Goal: Task Accomplishment & Management: Manage account settings

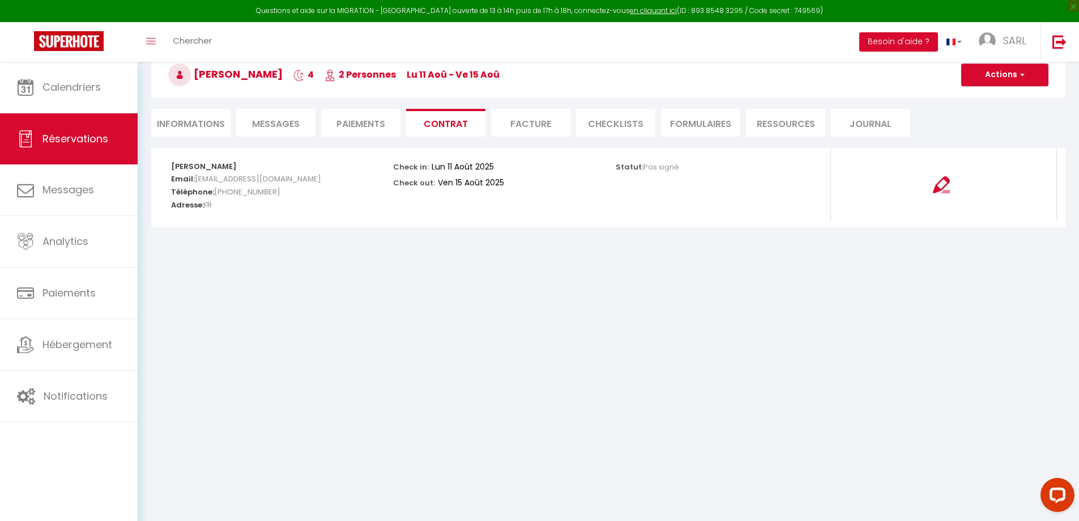
scroll to position [62, 0]
click at [101, 146] on link "Réservations" at bounding box center [69, 138] width 138 height 51
select select "not_cancelled"
select select
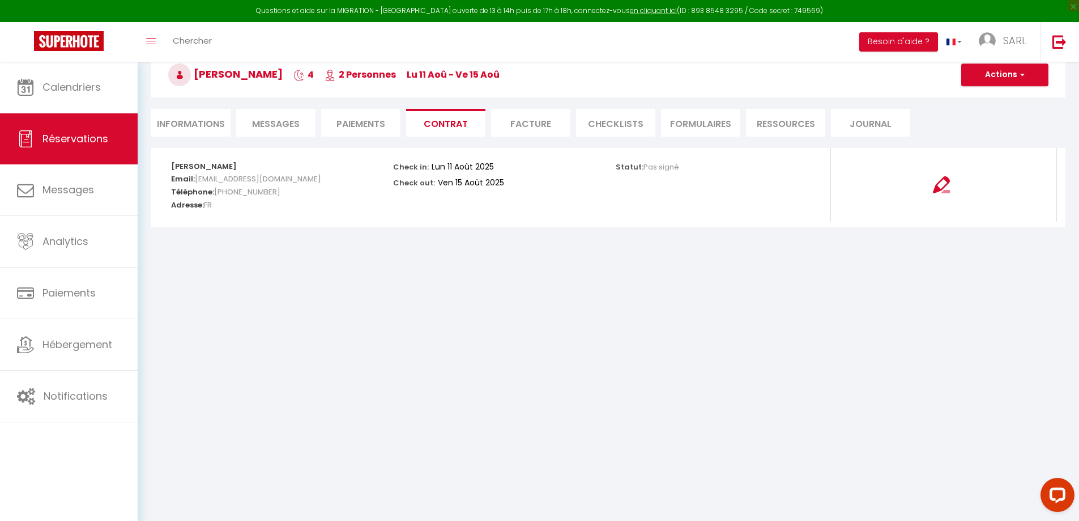
select select
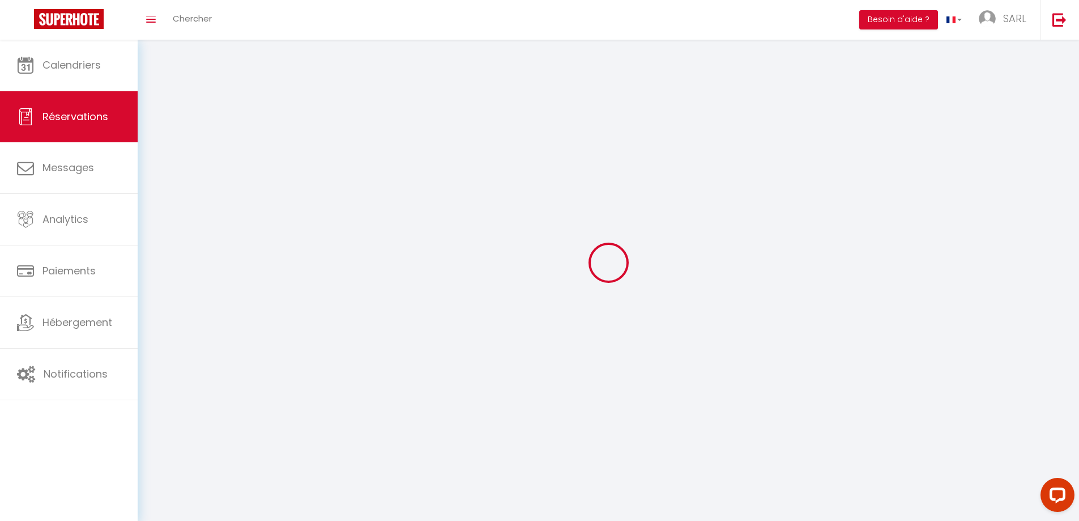
select select
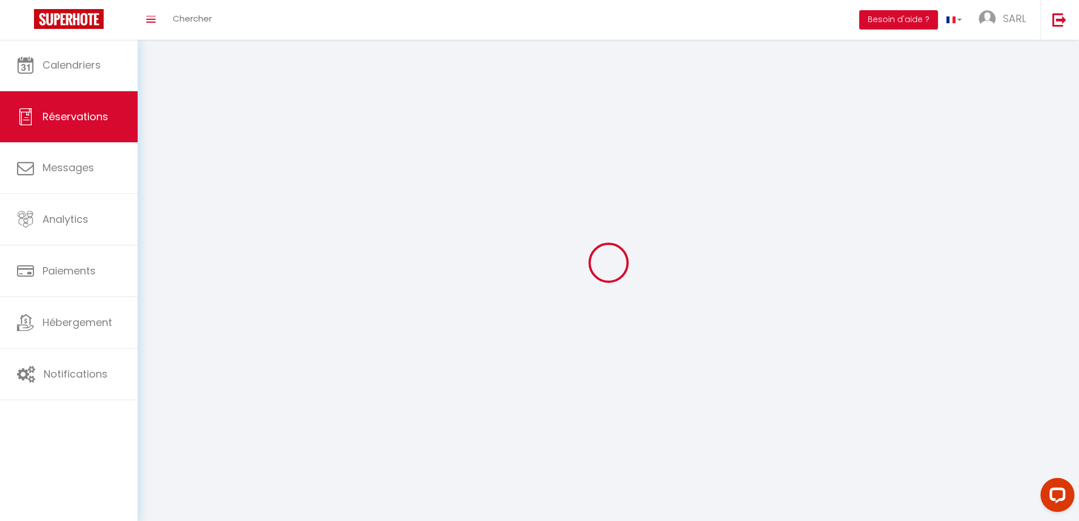
select select
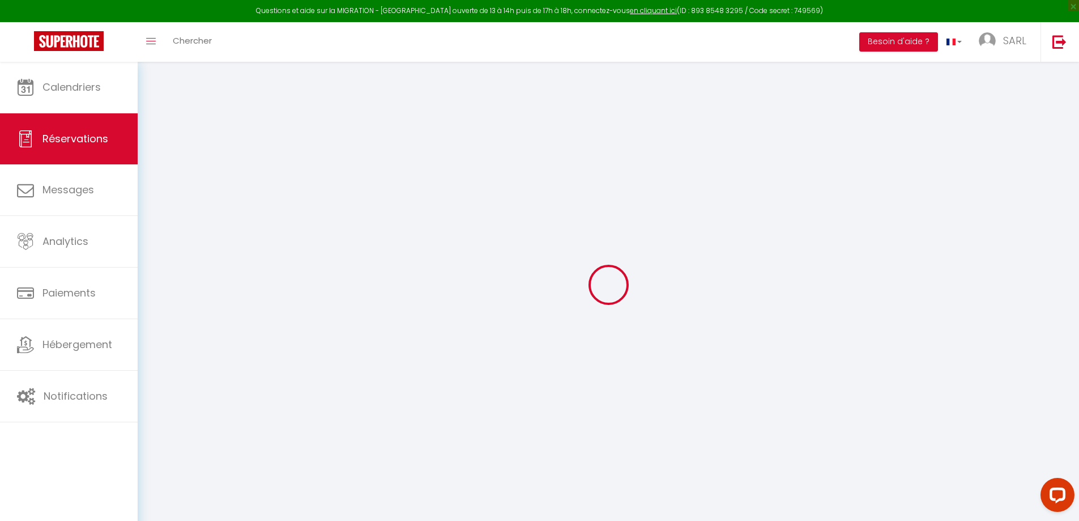
select select
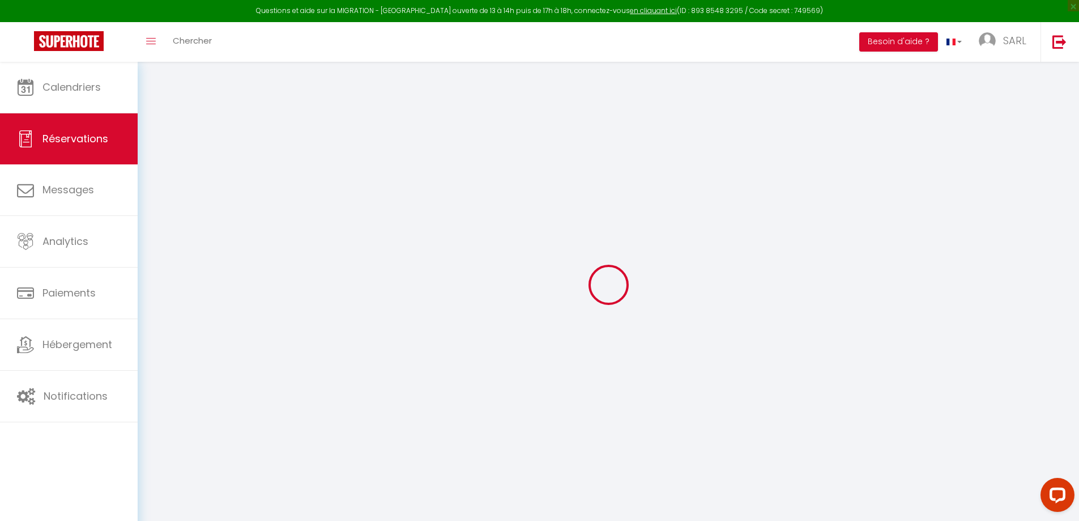
select select
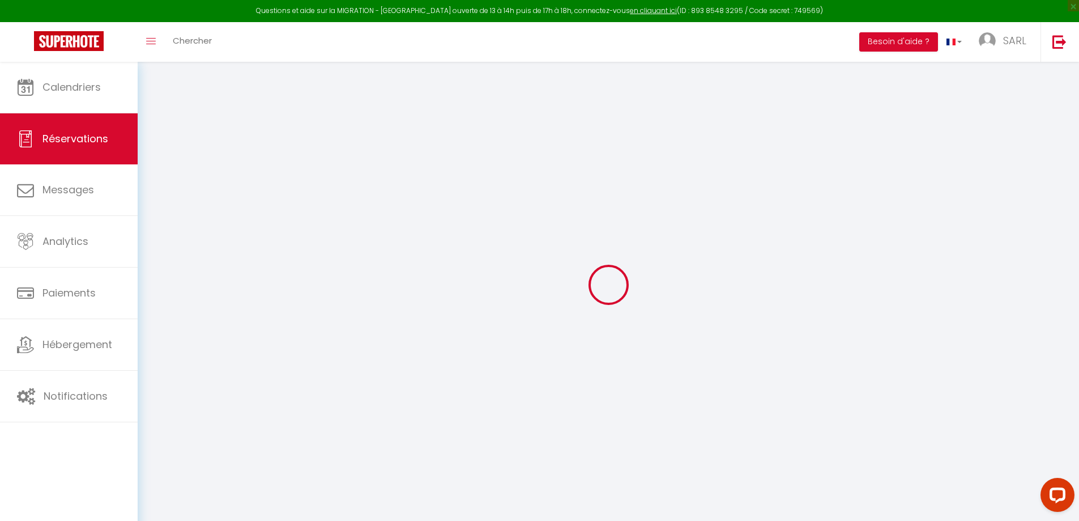
select select
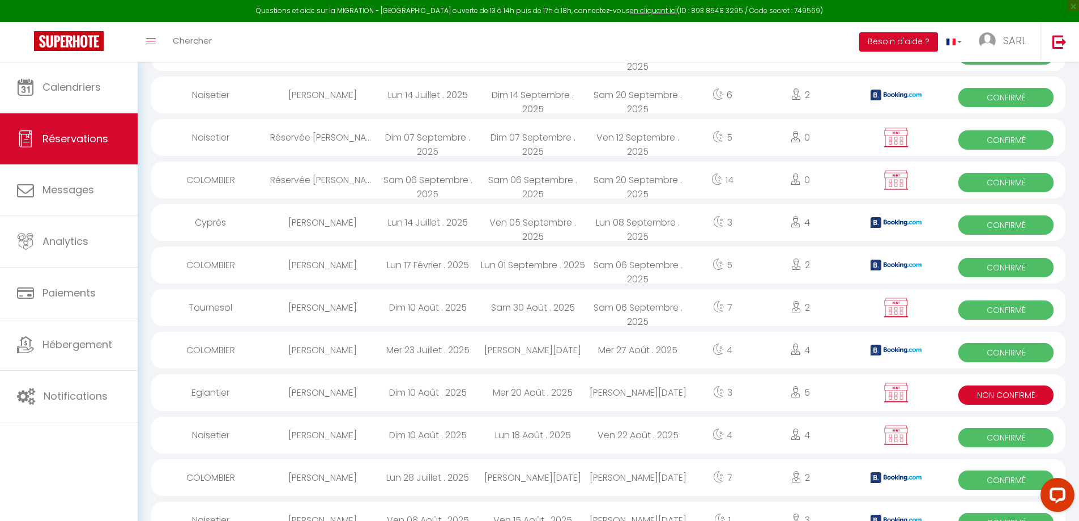
scroll to position [397, 0]
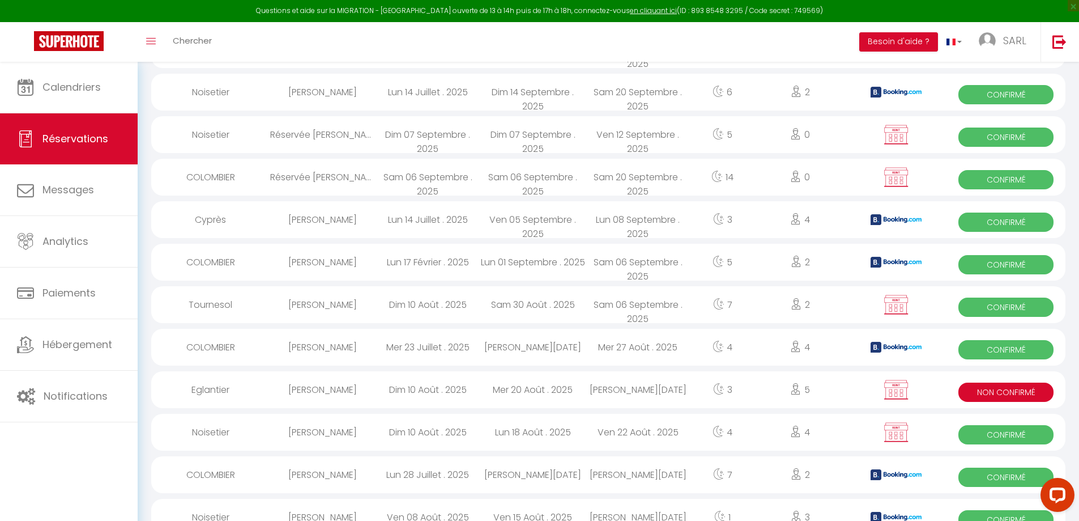
click at [375, 394] on div "Dim 10 Août . 2025" at bounding box center [427, 389] width 105 height 37
select select "KO"
select select "0"
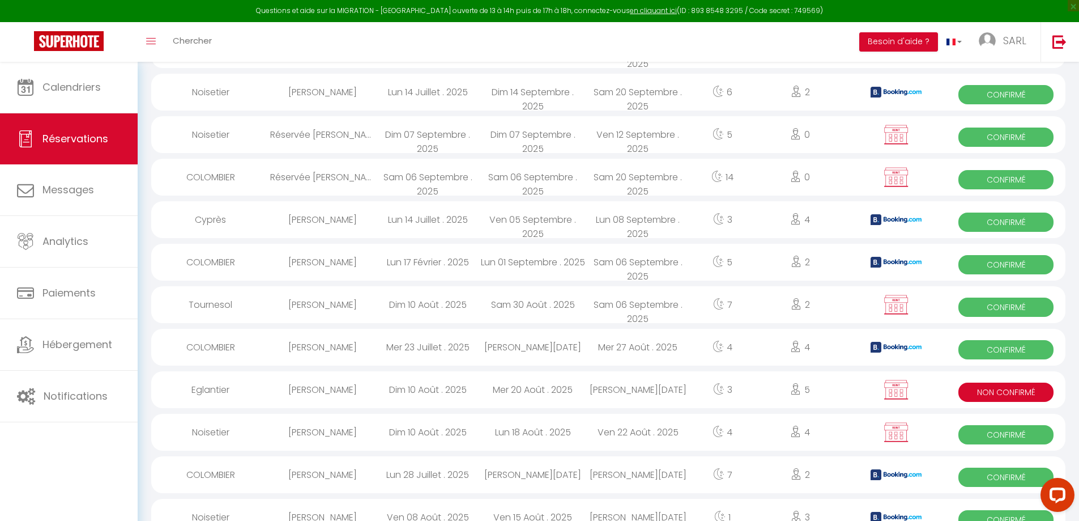
select select "1"
select select
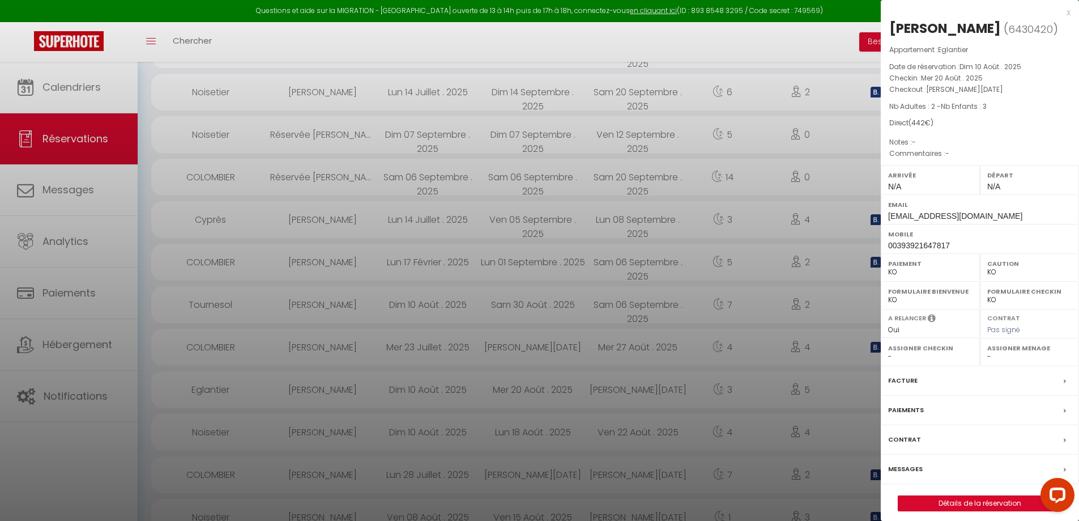
click at [925, 466] on div "Messages" at bounding box center [980, 468] width 198 height 29
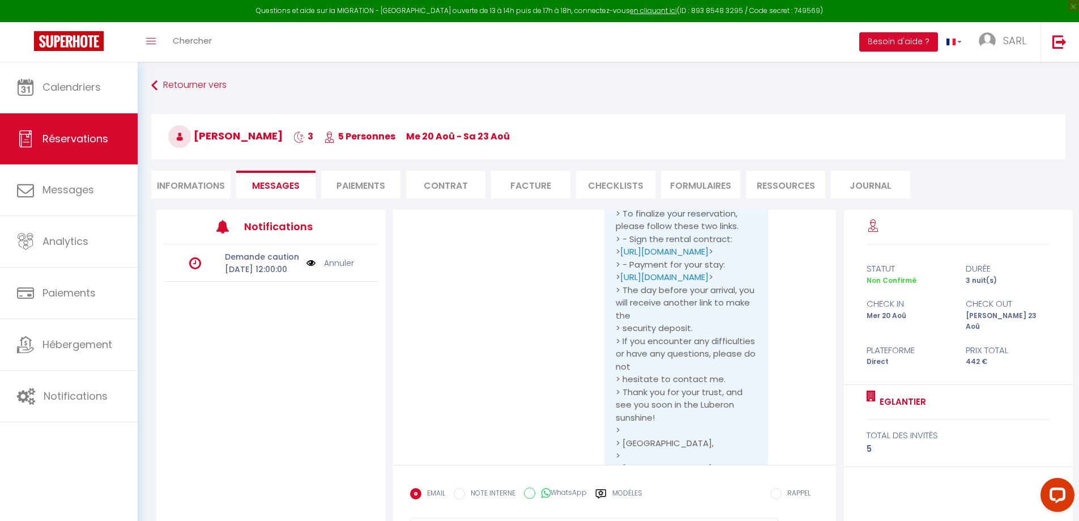
scroll to position [737, 0]
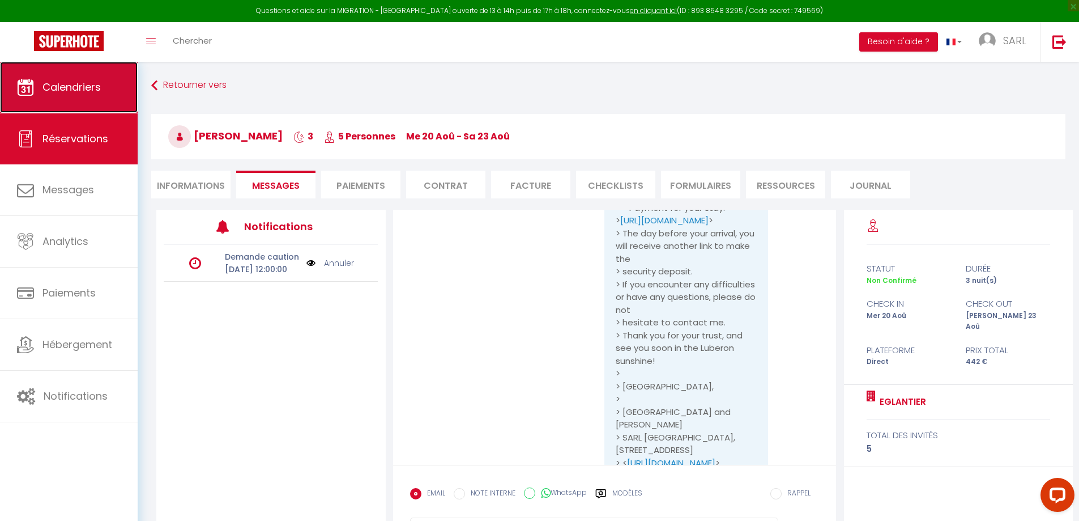
click at [74, 96] on link "Calendriers" at bounding box center [69, 87] width 138 height 51
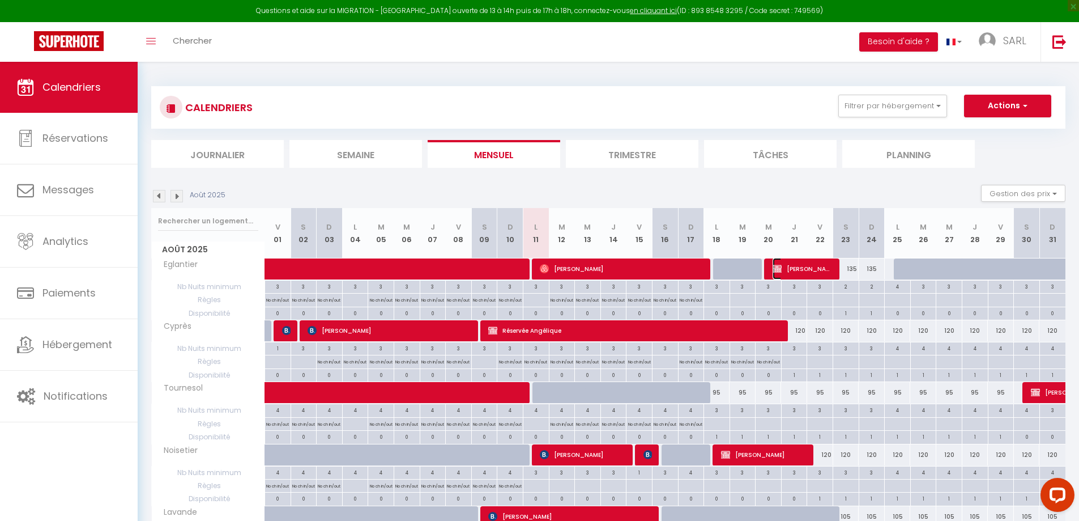
click at [787, 267] on span "[PERSON_NAME]" at bounding box center [803, 269] width 61 height 22
select select "KO"
select select "0"
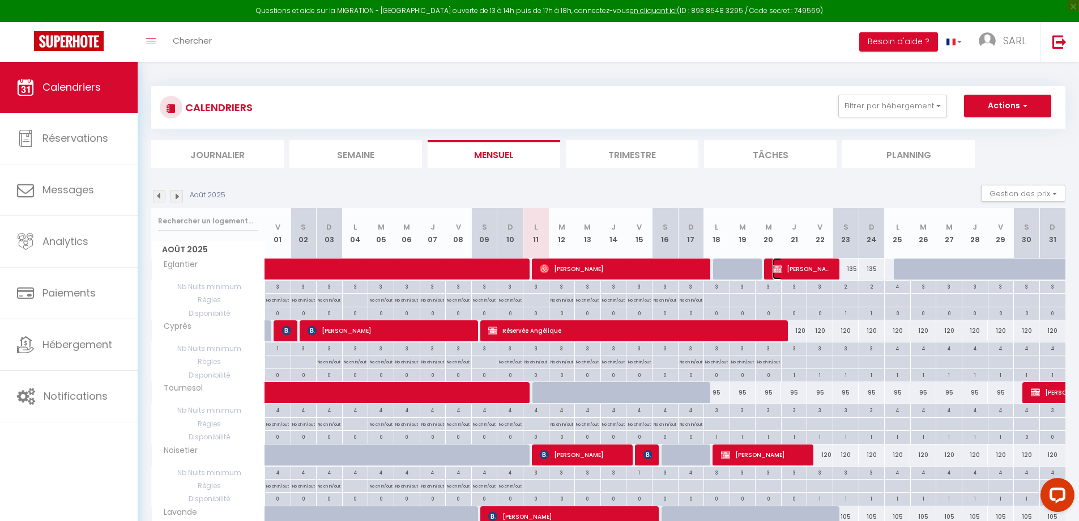
select select "1"
select select
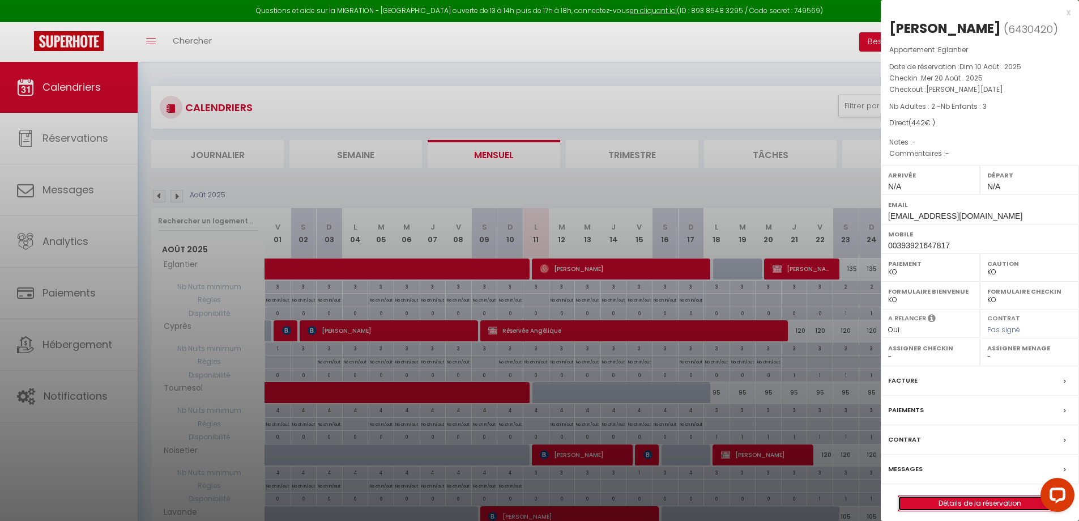
click at [951, 501] on link "Détails de la réservation" at bounding box center [980, 503] width 163 height 15
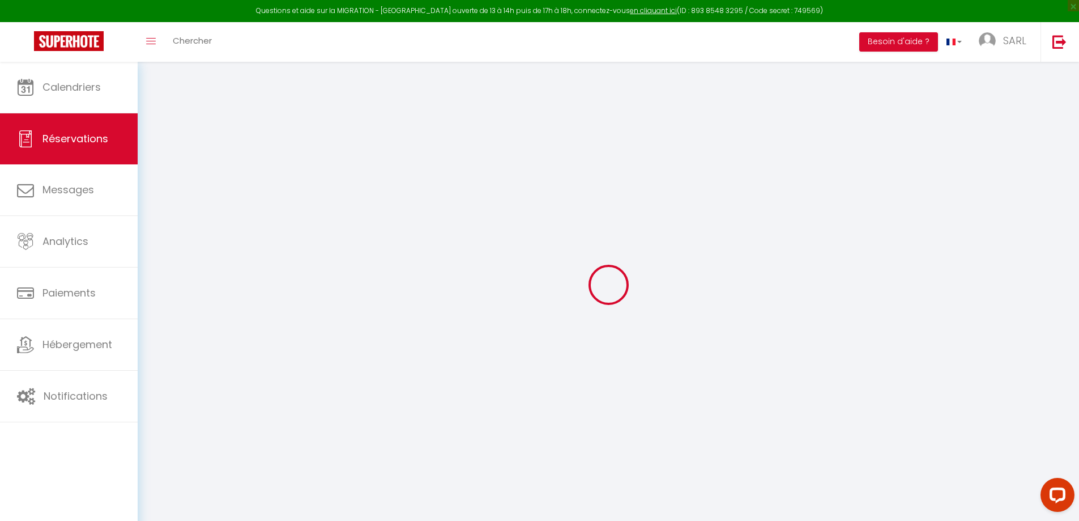
select select
checkbox input "false"
select select
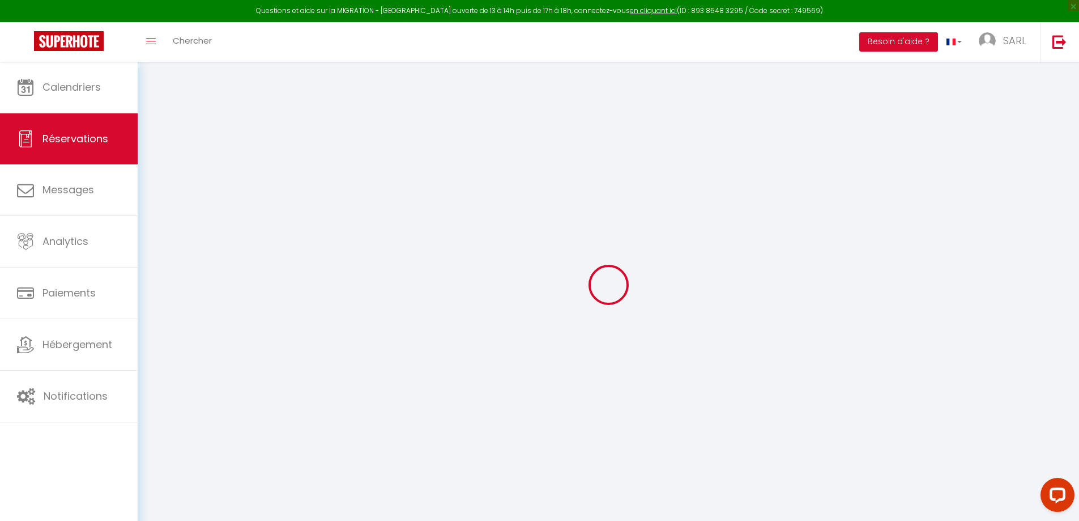
checkbox input "false"
select select
checkbox input "false"
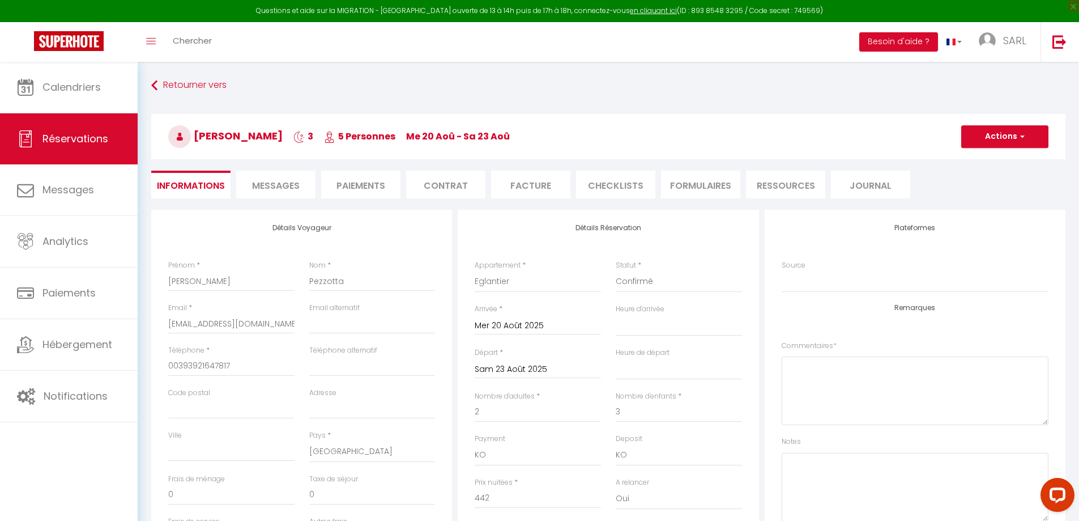
select select
checkbox input "false"
select select
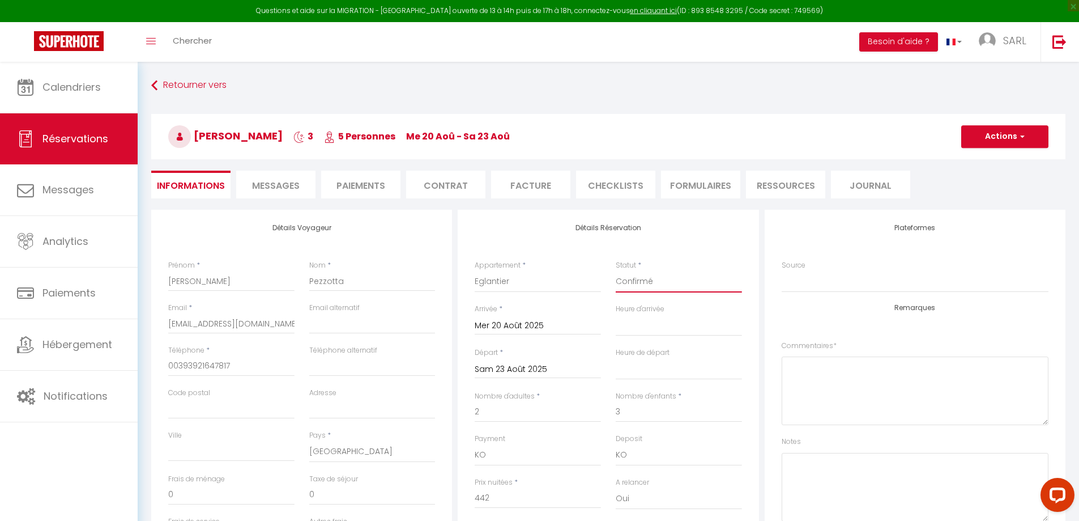
click at [664, 284] on select "Confirmé Non Confirmé [PERSON_NAME] par le voyageur No Show Request" at bounding box center [679, 282] width 126 height 22
click at [990, 142] on button "Actions" at bounding box center [1005, 136] width 87 height 23
click at [992, 190] on link "Supprimer" at bounding box center [994, 191] width 90 height 15
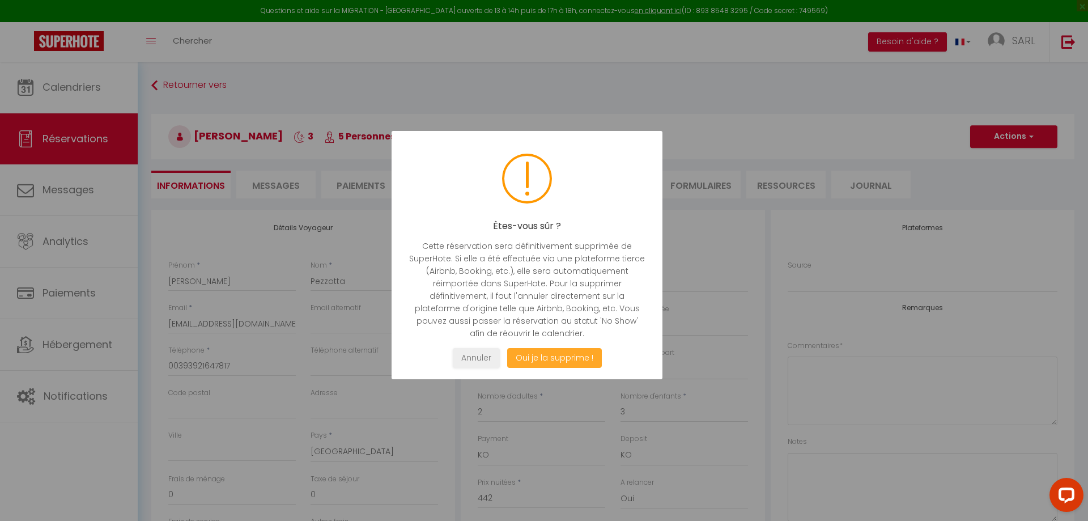
click at [565, 356] on button "Oui je la supprime !" at bounding box center [554, 358] width 95 height 20
select select "not_cancelled"
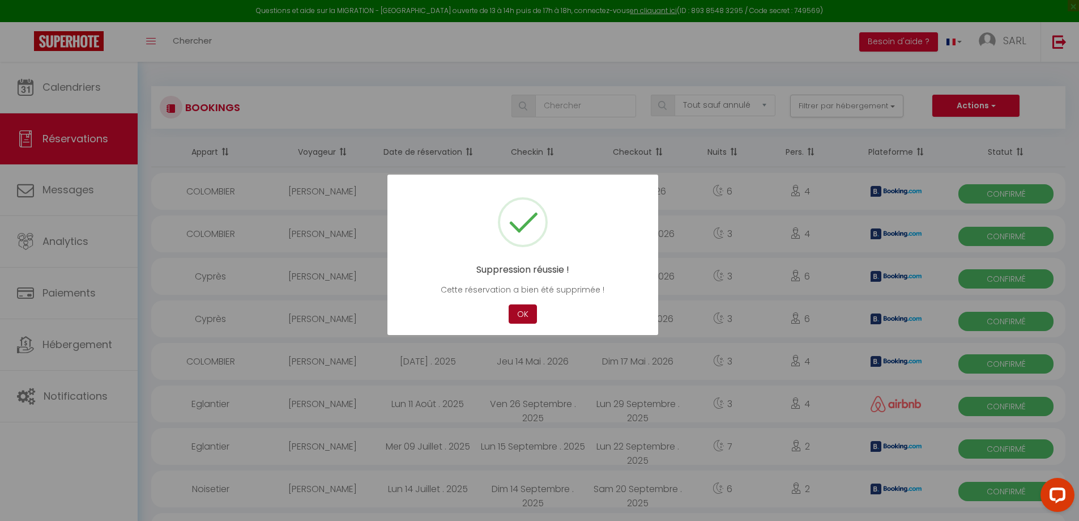
click at [531, 309] on button "OK" at bounding box center [523, 314] width 28 height 20
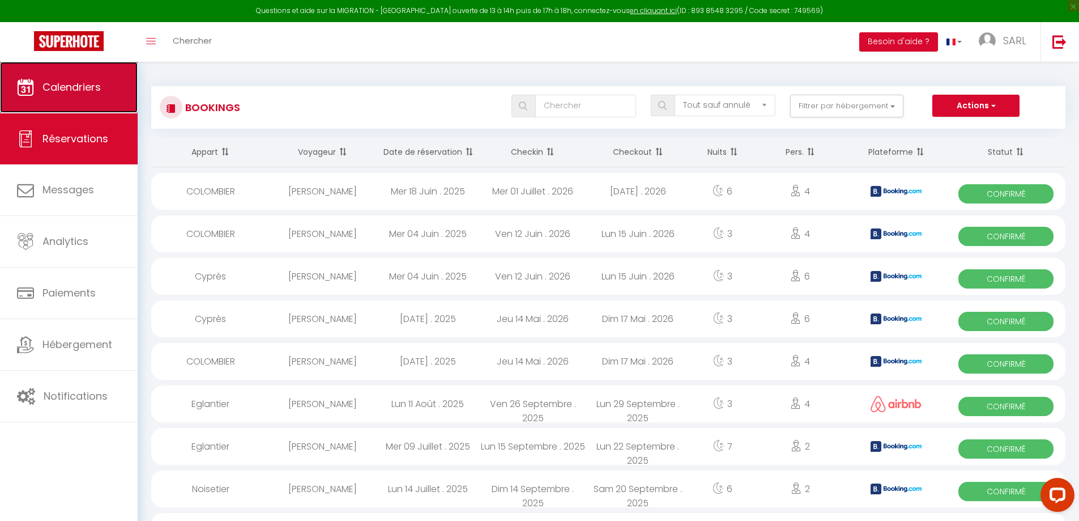
click at [90, 91] on span "Calendriers" at bounding box center [71, 87] width 58 height 14
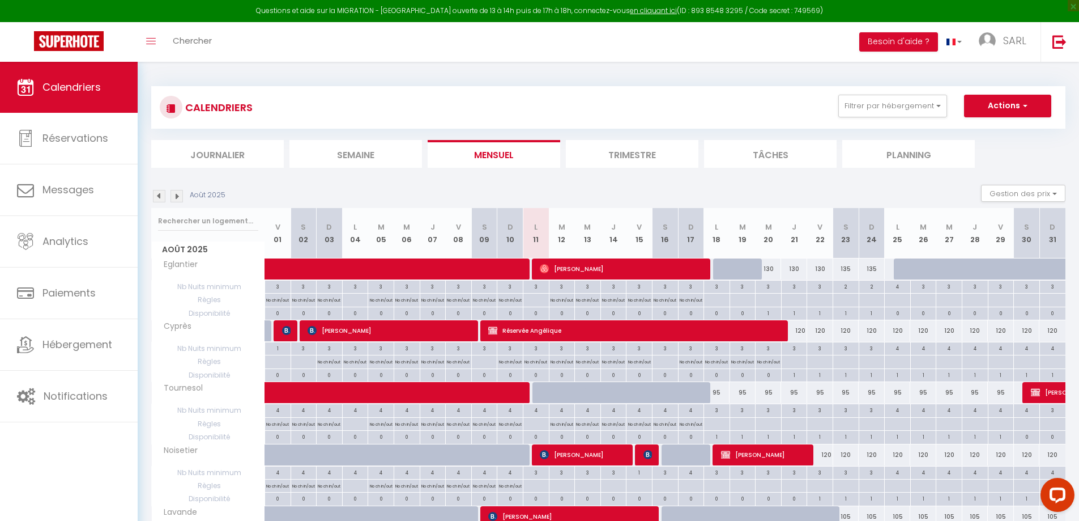
click at [848, 289] on div "2" at bounding box center [845, 285] width 25 height 11
type input "2"
type input "Sam 23 Août 2025"
type input "Dim 24 Août 2025"
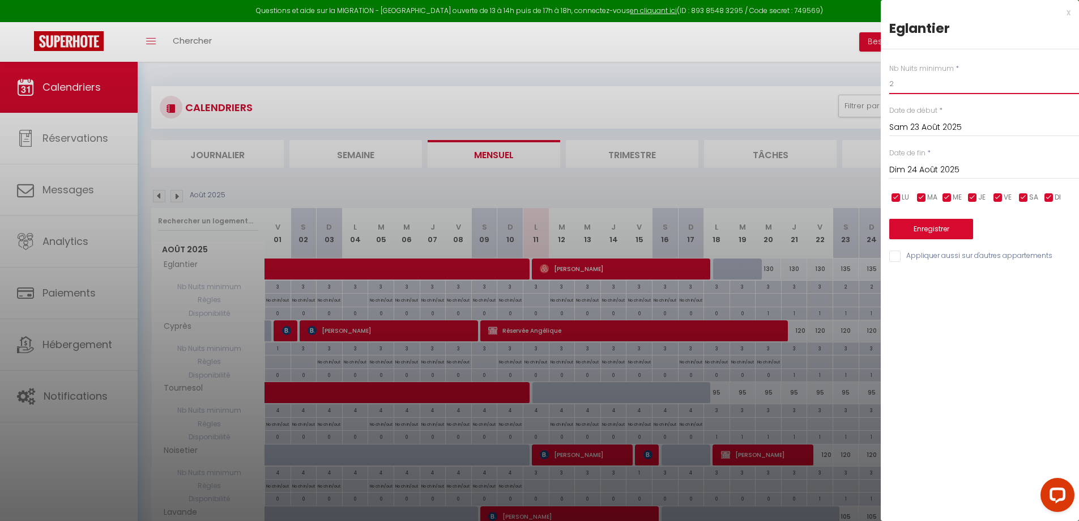
drag, startPoint x: 895, startPoint y: 86, endPoint x: 878, endPoint y: 82, distance: 16.9
click at [878, 82] on body "Questions et aide sur la MIGRATION - [GEOGRAPHIC_DATA] ouverte de 13 à 14h puis…" at bounding box center [539, 369] width 1079 height 615
type input "3"
click at [929, 167] on input "Dim 24 Août 2025" at bounding box center [985, 170] width 190 height 15
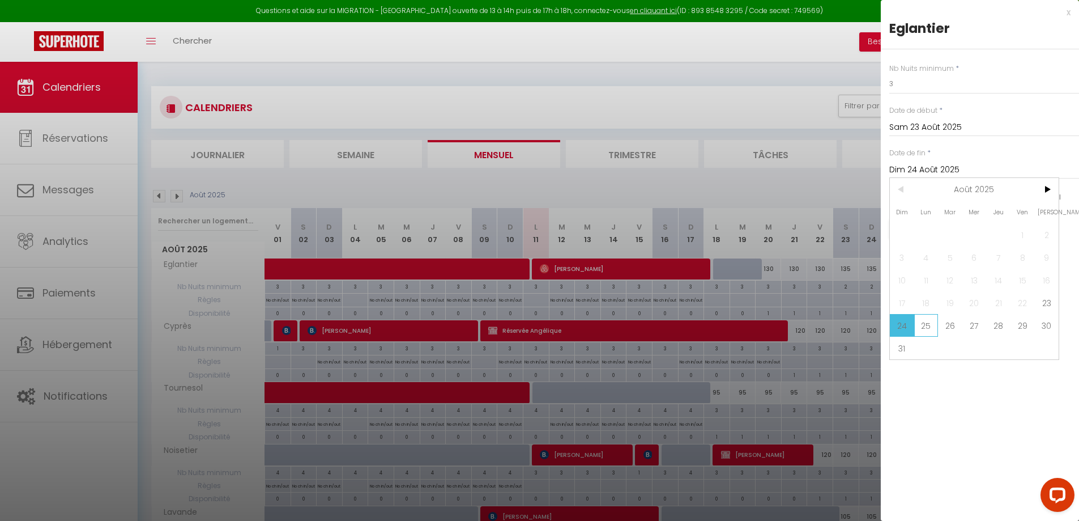
click at [928, 326] on span "25" at bounding box center [926, 325] width 24 height 23
type input "Lun 25 Août 2025"
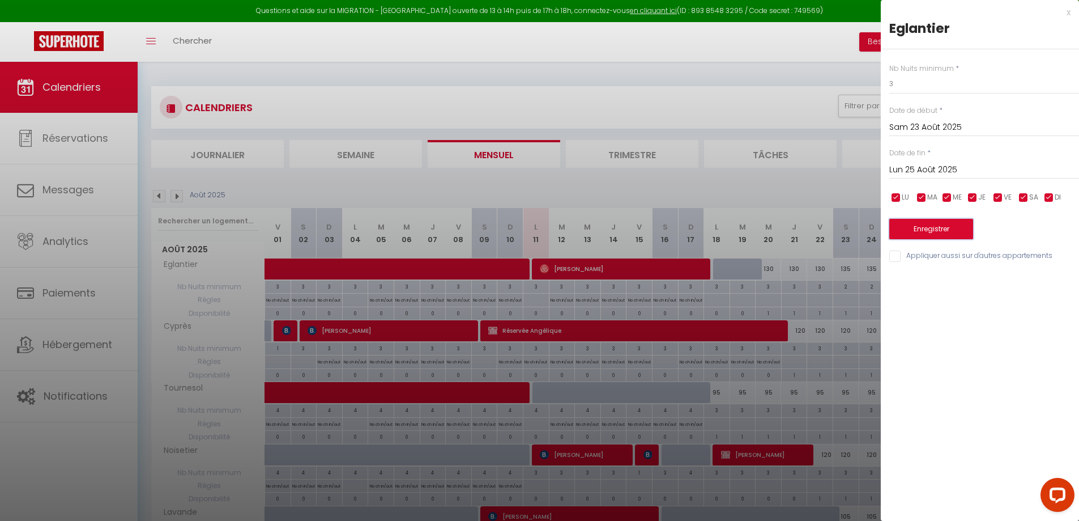
click at [921, 227] on button "Enregistrer" at bounding box center [932, 229] width 84 height 20
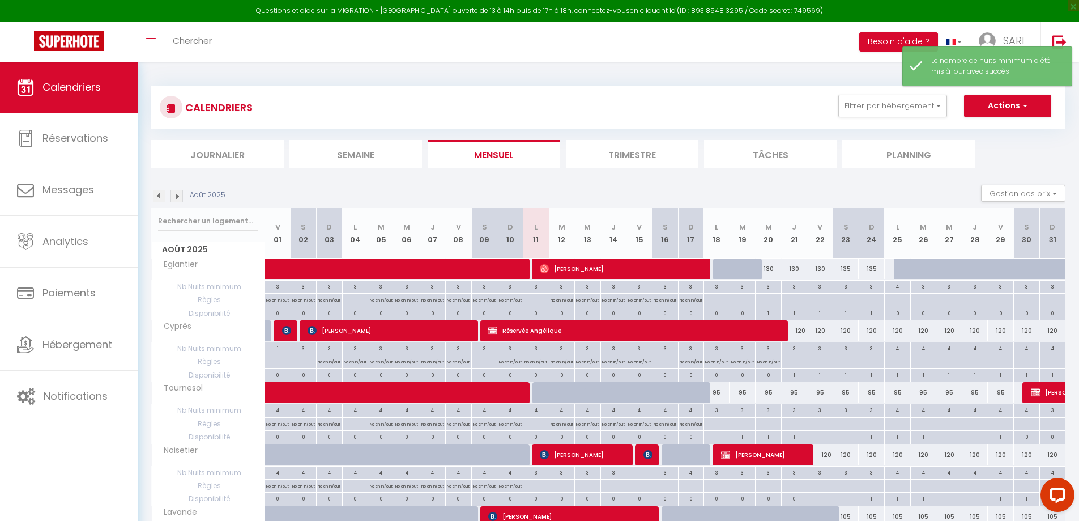
click at [843, 269] on div "135" at bounding box center [846, 268] width 26 height 21
type input "135"
type input "Sam 23 Août 2025"
type input "Dim 24 Août 2025"
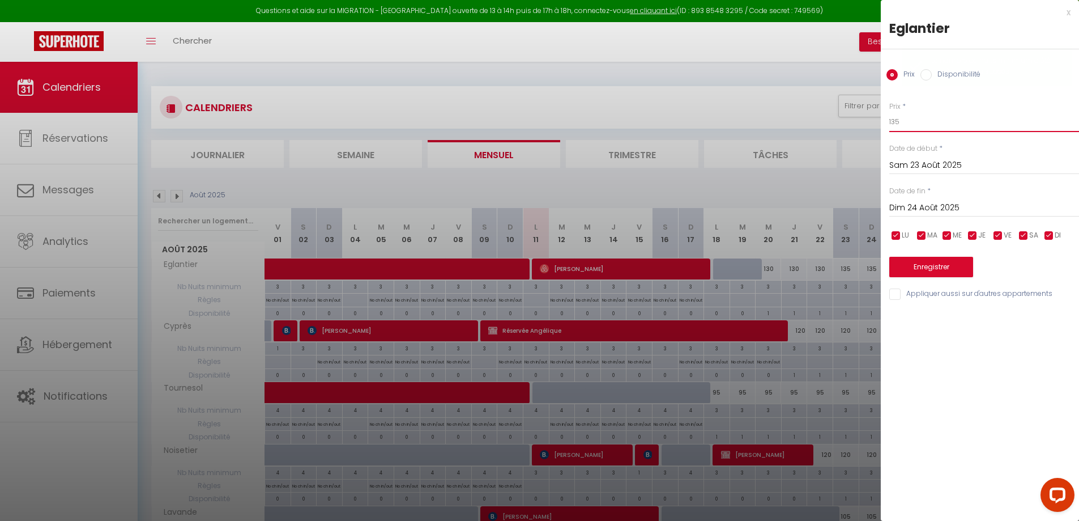
click at [899, 124] on input "135" at bounding box center [985, 122] width 190 height 20
type input "130"
click at [932, 267] on button "Enregistrer" at bounding box center [932, 267] width 84 height 20
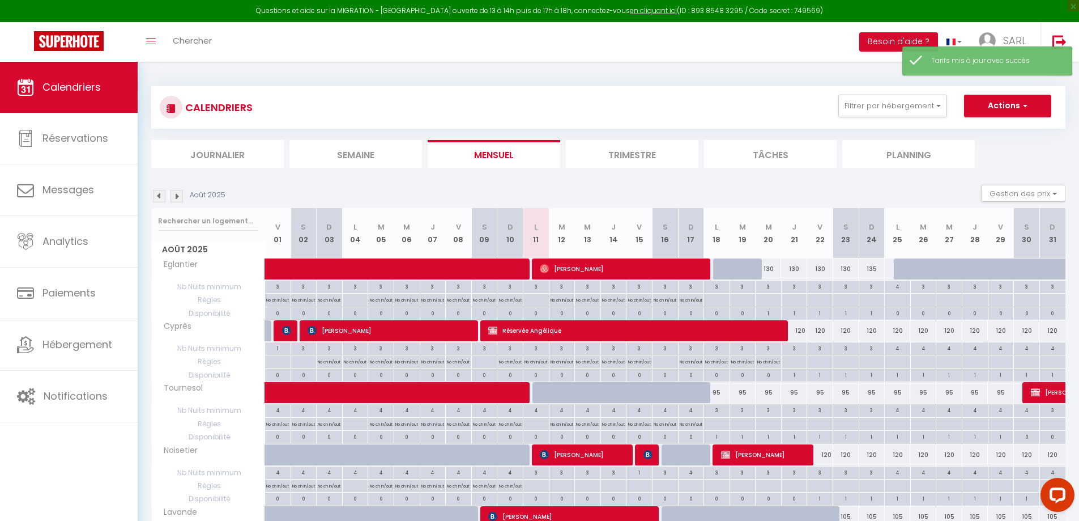
click at [873, 269] on div "135" at bounding box center [872, 268] width 26 height 21
type input "135"
type input "Dim 24 Août 2025"
type input "Lun 25 Août 2025"
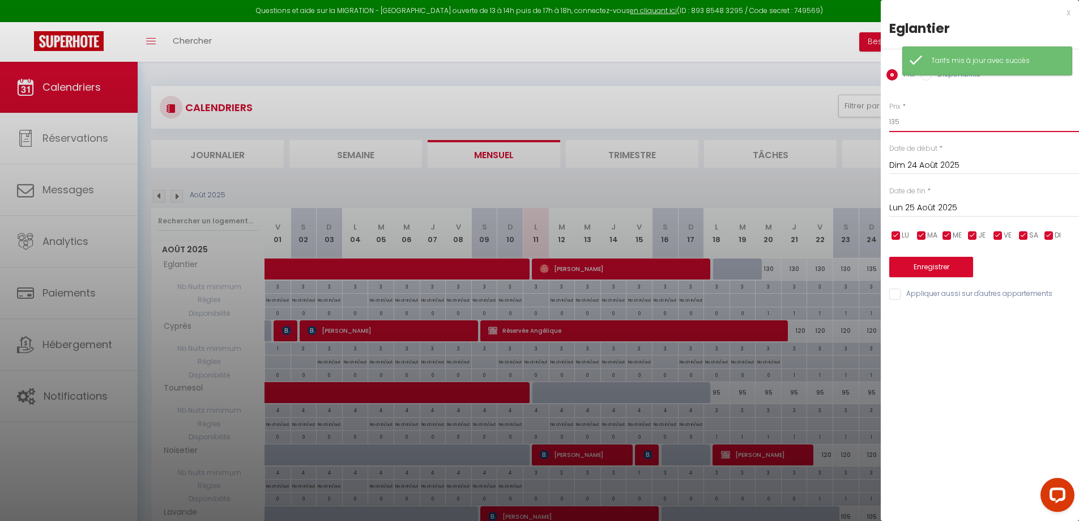
drag, startPoint x: 896, startPoint y: 120, endPoint x: 925, endPoint y: 127, distance: 30.2
click at [923, 127] on input "135" at bounding box center [985, 122] width 190 height 20
type input "130"
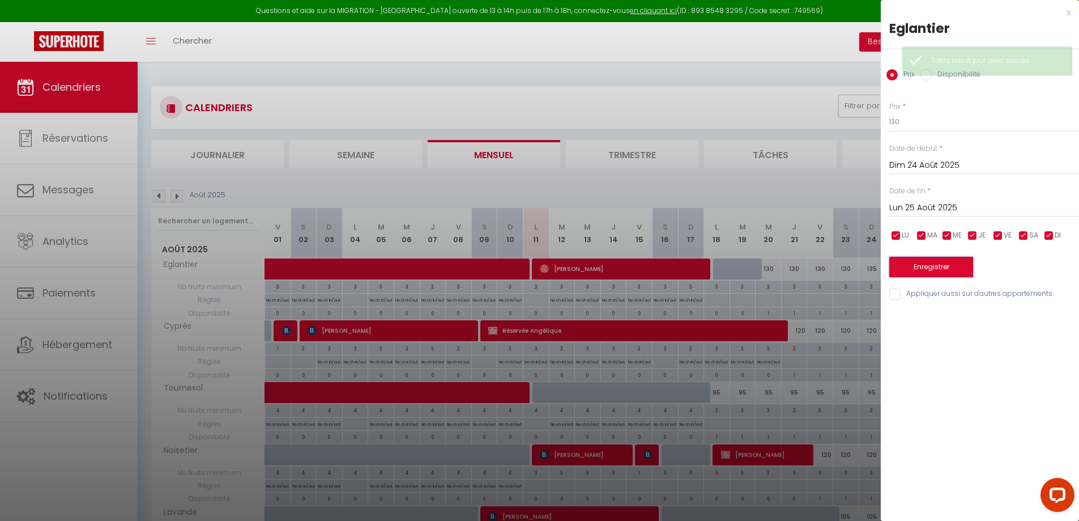
click at [907, 258] on button "Enregistrer" at bounding box center [932, 267] width 84 height 20
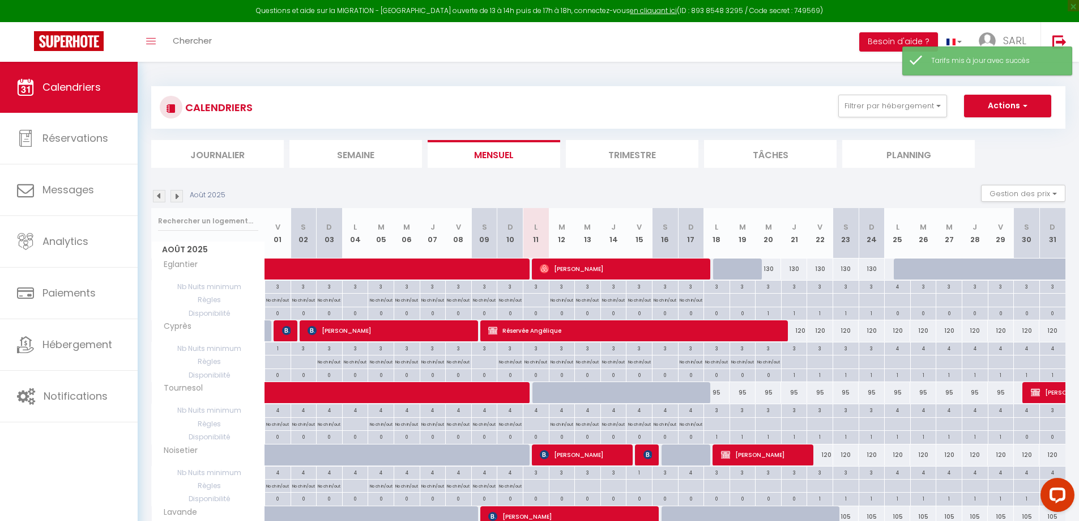
click at [757, 78] on div "CALENDRIERS Filtrer par hébergement Tous Eglantier Noisetier Lavande COLOMBIER …" at bounding box center [608, 369] width 914 height 588
click at [691, 185] on div "Août 2025 Gestion des prix Nb Nuits minimum Règles Disponibilité" at bounding box center [608, 196] width 914 height 23
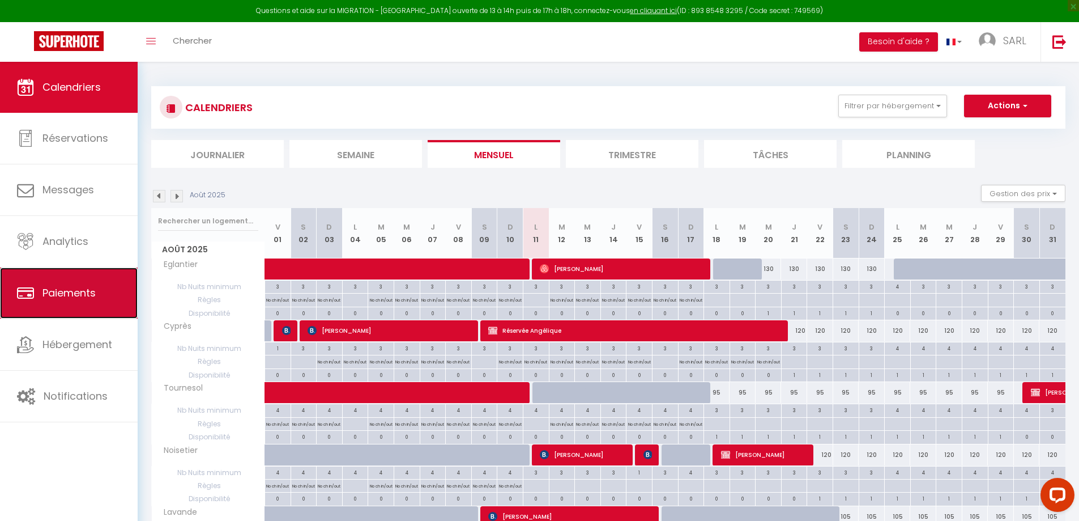
click at [80, 317] on link "Paiements" at bounding box center [69, 292] width 138 height 51
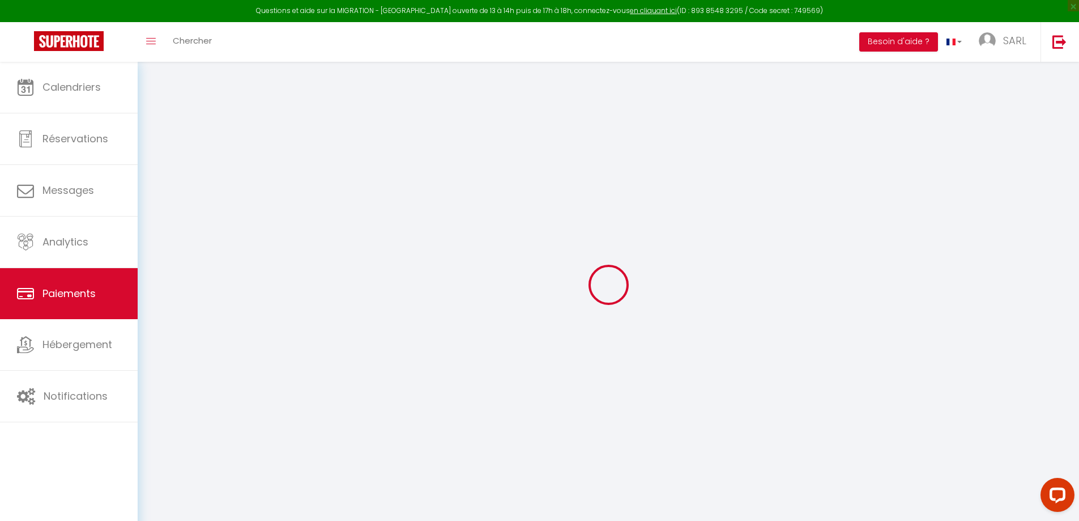
select select "2"
select select "0"
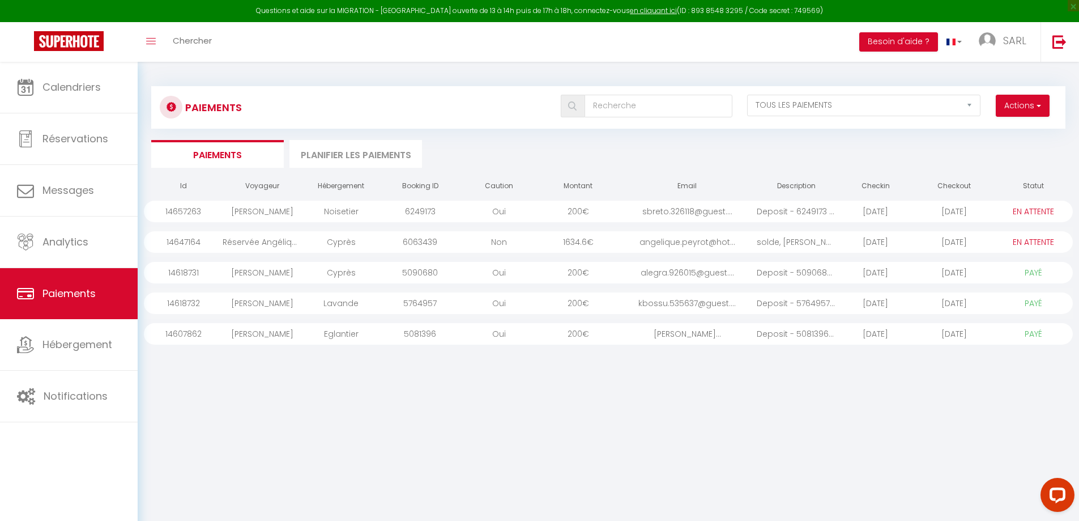
click at [309, 240] on div "Cyprès" at bounding box center [341, 242] width 79 height 22
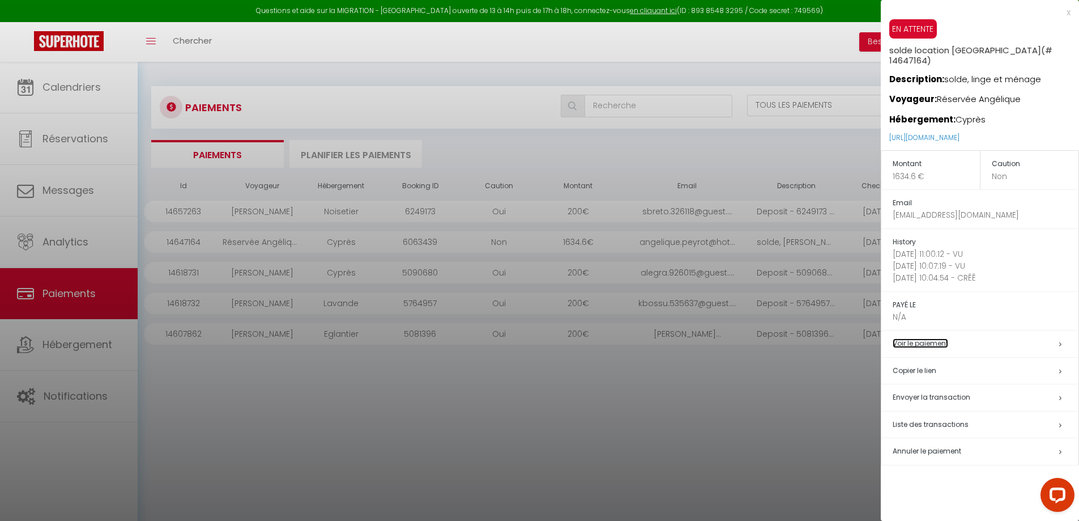
click at [948, 346] on link "Voir le paiement" at bounding box center [921, 343] width 56 height 10
click at [296, 410] on div at bounding box center [539, 260] width 1079 height 521
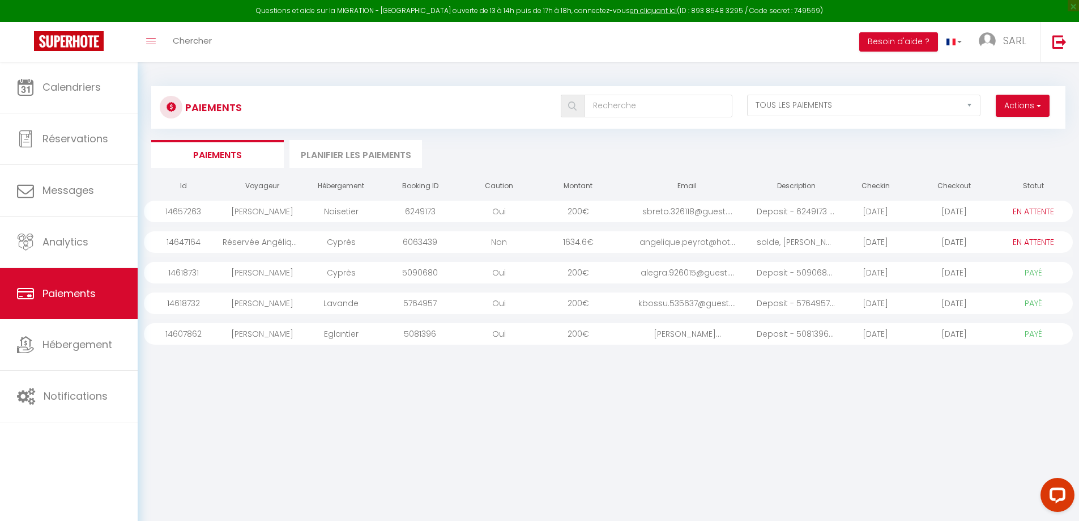
click at [585, 407] on div "Id Voyageur Hébergement Booking ID Caution Montant Email Description Checkin Ch…" at bounding box center [608, 348] width 929 height 351
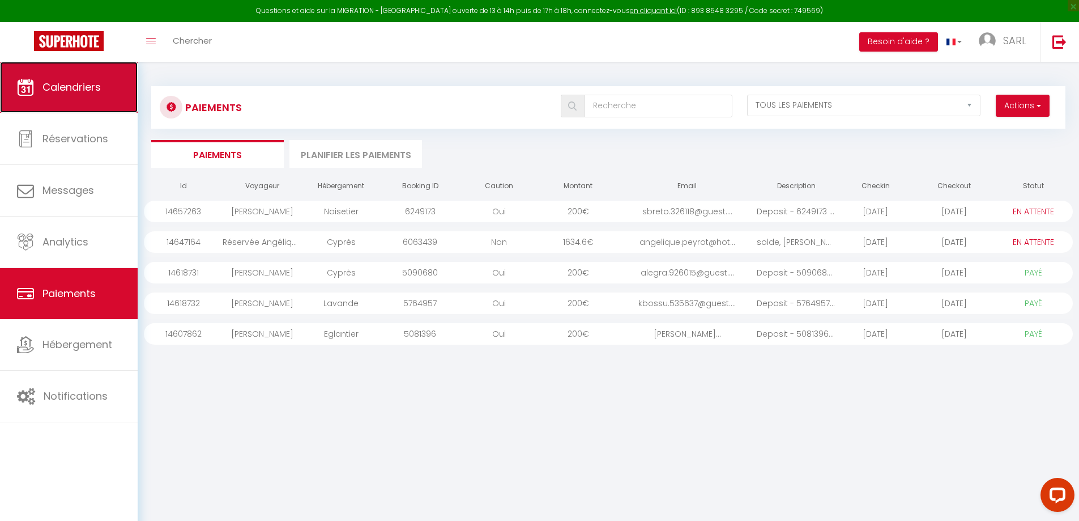
click at [52, 87] on span "Calendriers" at bounding box center [71, 87] width 58 height 14
